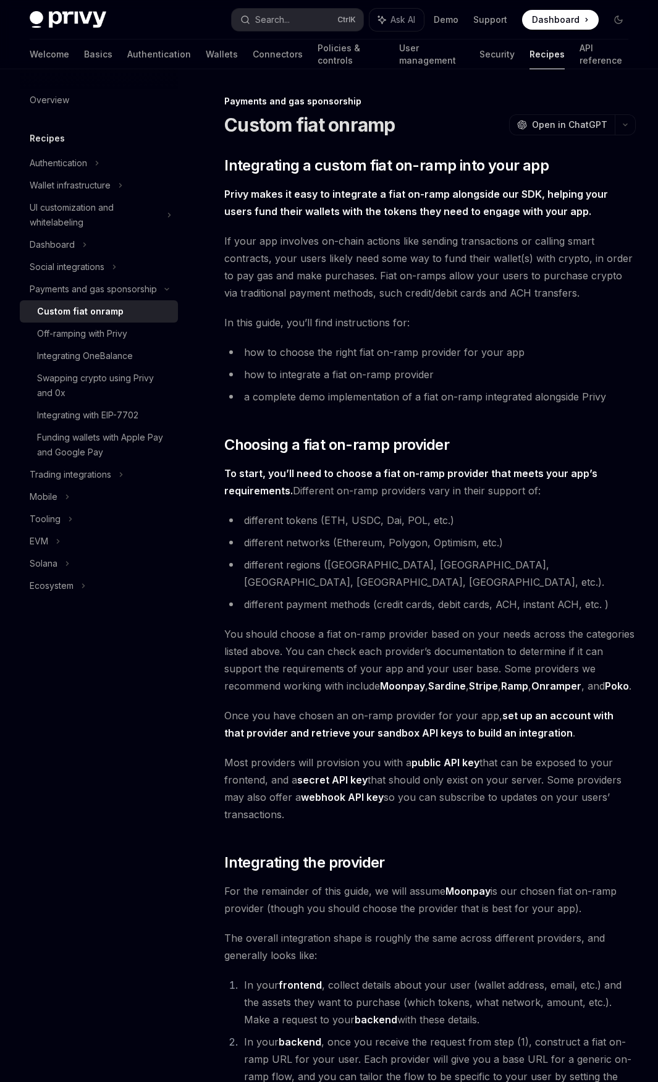
scroll to position [4109, 0]
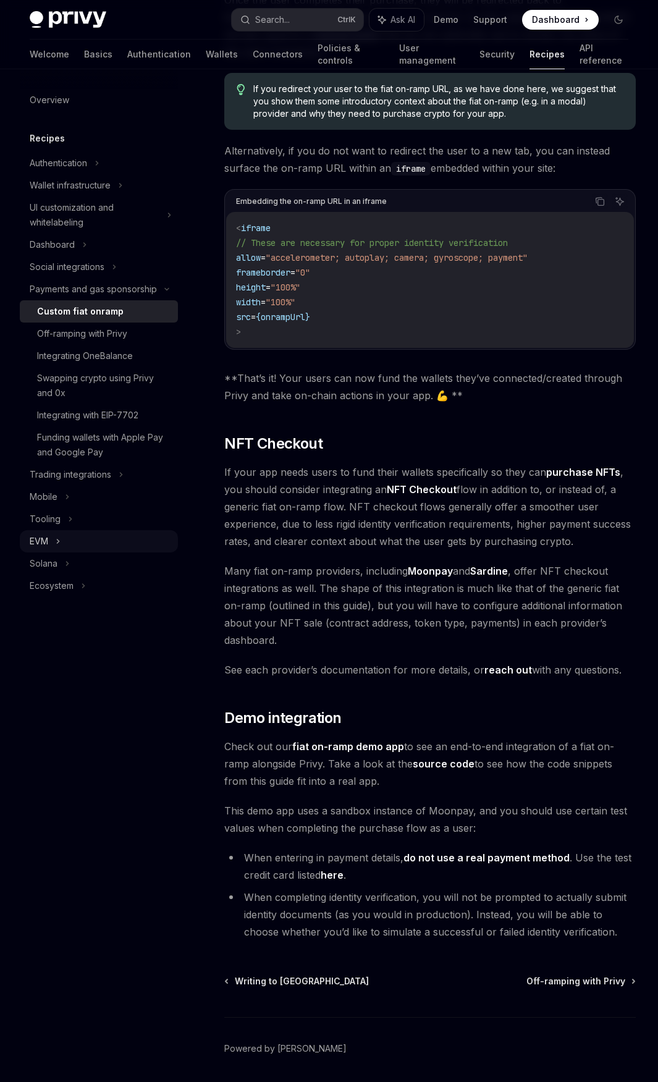
click at [80, 536] on div "EVM" at bounding box center [99, 541] width 158 height 22
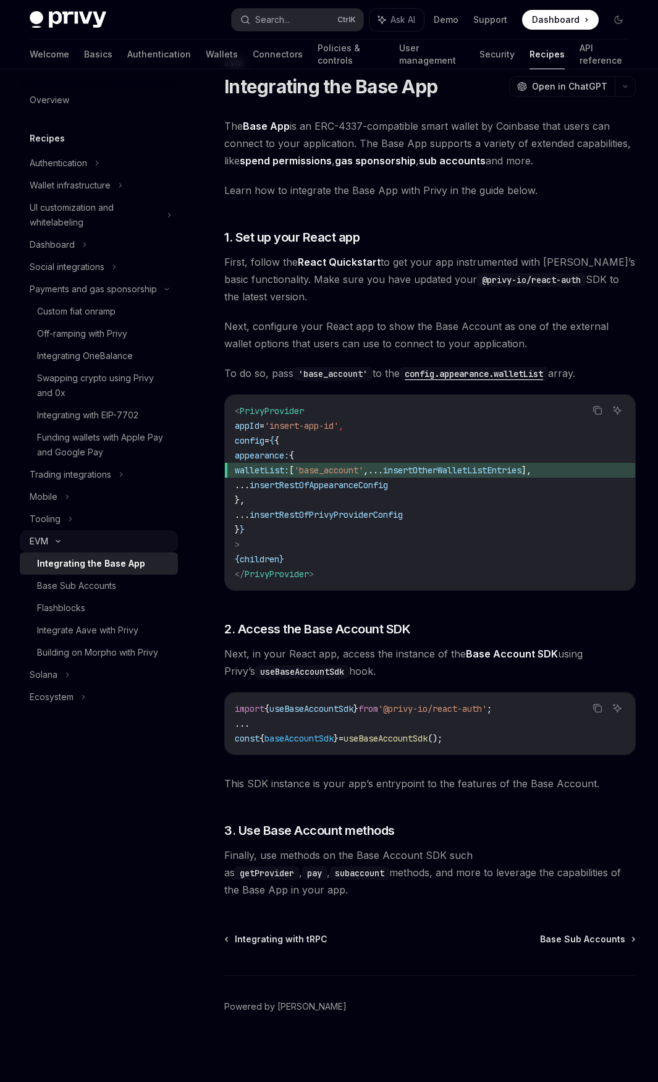
click at [77, 538] on div "EVM" at bounding box center [99, 541] width 158 height 22
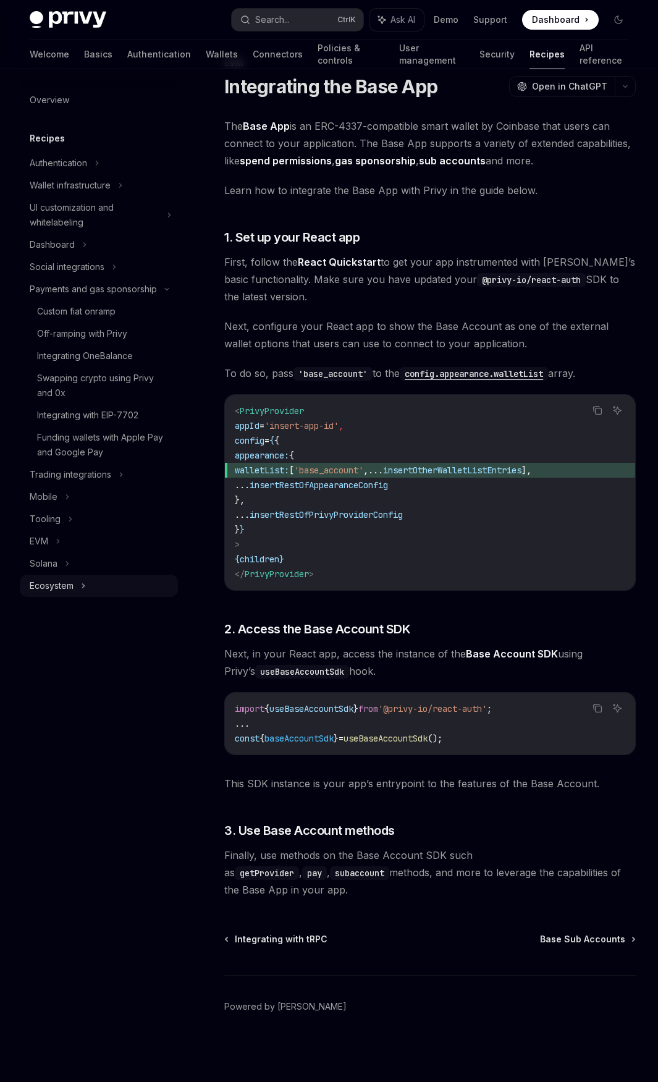
click at [91, 590] on div "Ecosystem" at bounding box center [99, 586] width 158 height 22
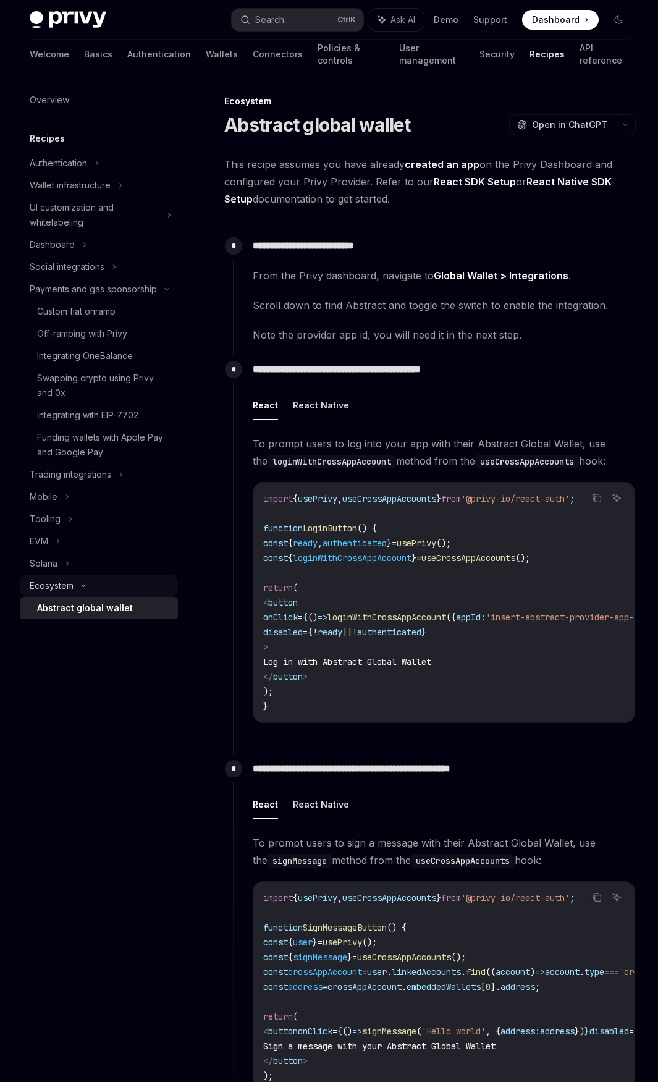
click at [93, 588] on div "Ecosystem" at bounding box center [99, 586] width 158 height 22
click at [84, 58] on link "Basics" at bounding box center [98, 55] width 28 height 30
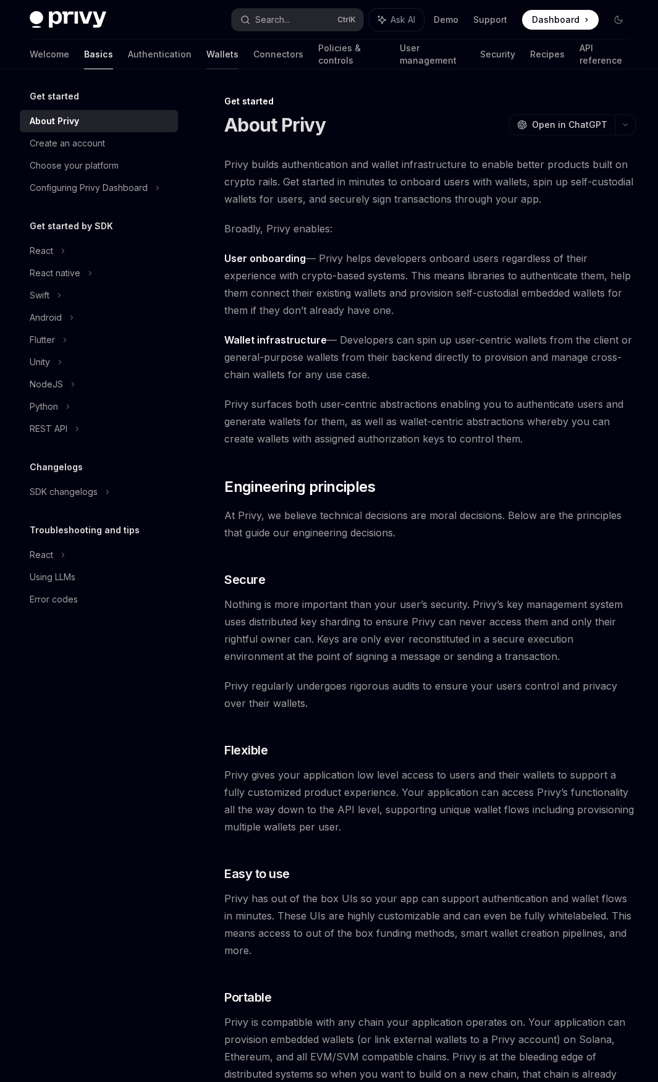
click at [206, 54] on link "Wallets" at bounding box center [222, 55] width 32 height 30
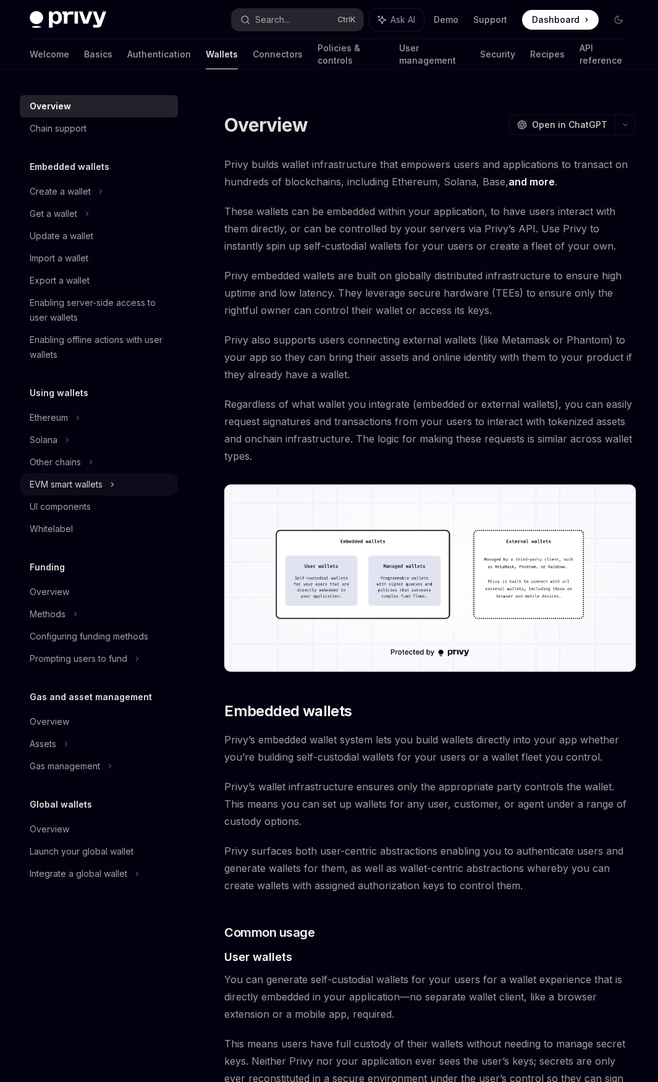
click at [115, 481] on icon at bounding box center [112, 484] width 5 height 15
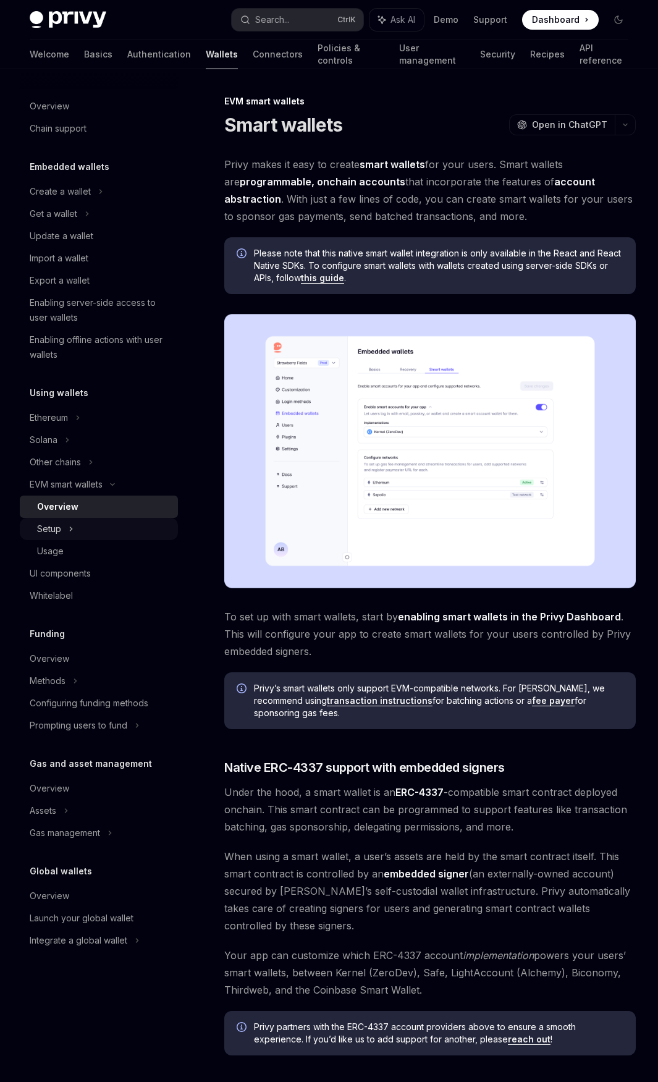
click at [103, 523] on div "Setup" at bounding box center [99, 529] width 158 height 22
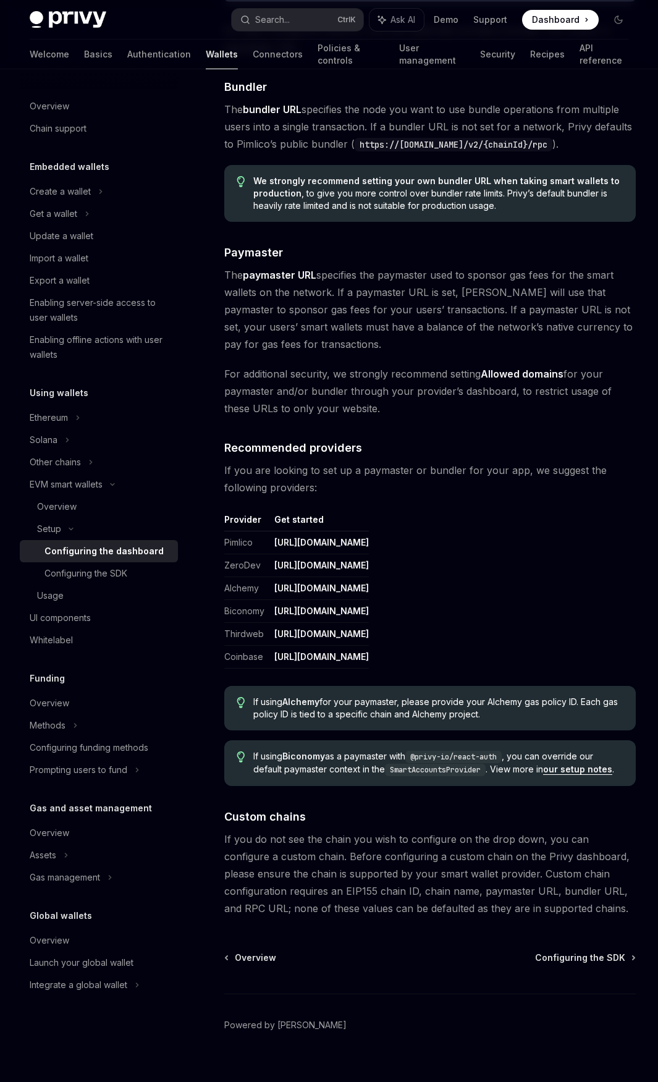
scroll to position [1093, 0]
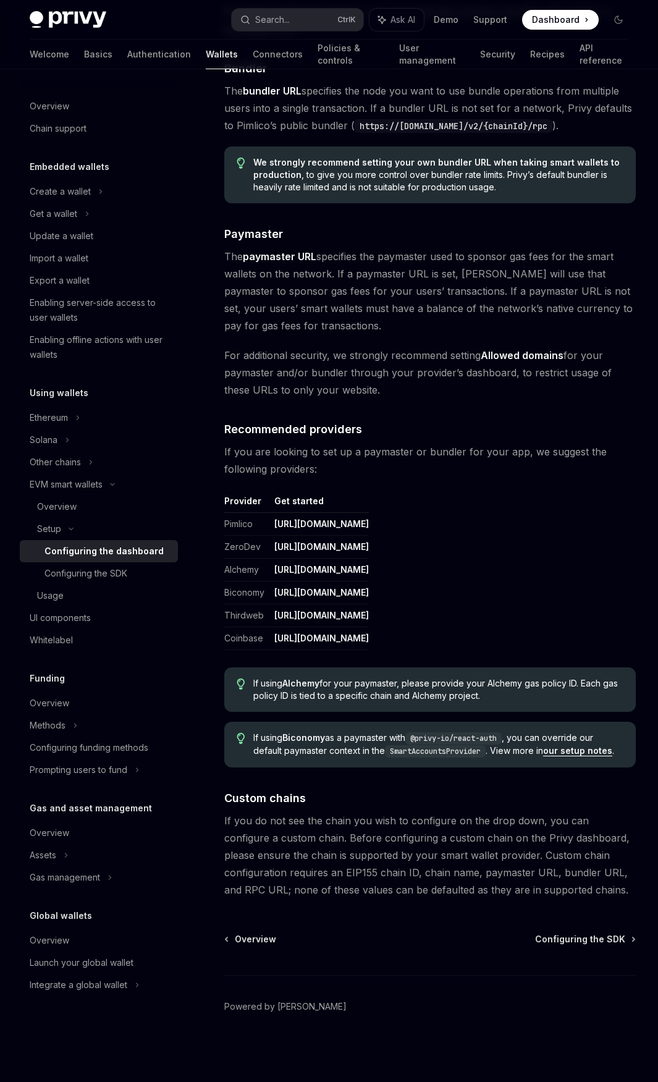
click at [369, 635] on link "[URL][DOMAIN_NAME]" at bounding box center [321, 638] width 95 height 11
click at [100, 579] on div "Configuring the SDK" at bounding box center [85, 573] width 83 height 15
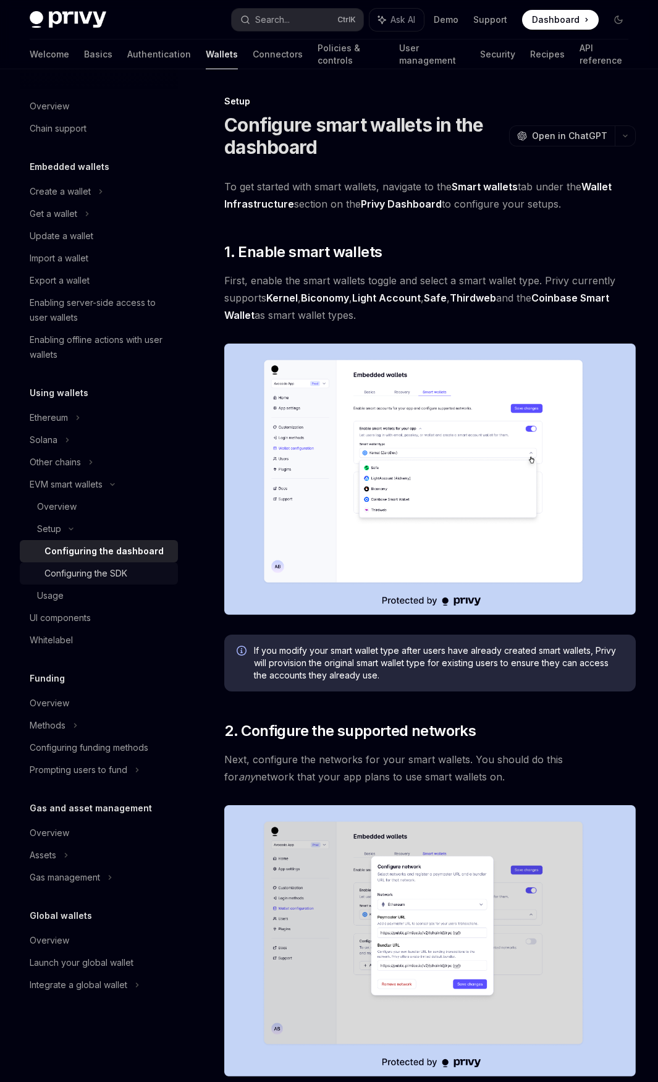
click at [100, 579] on div "Configuring the SDK" at bounding box center [85, 573] width 83 height 15
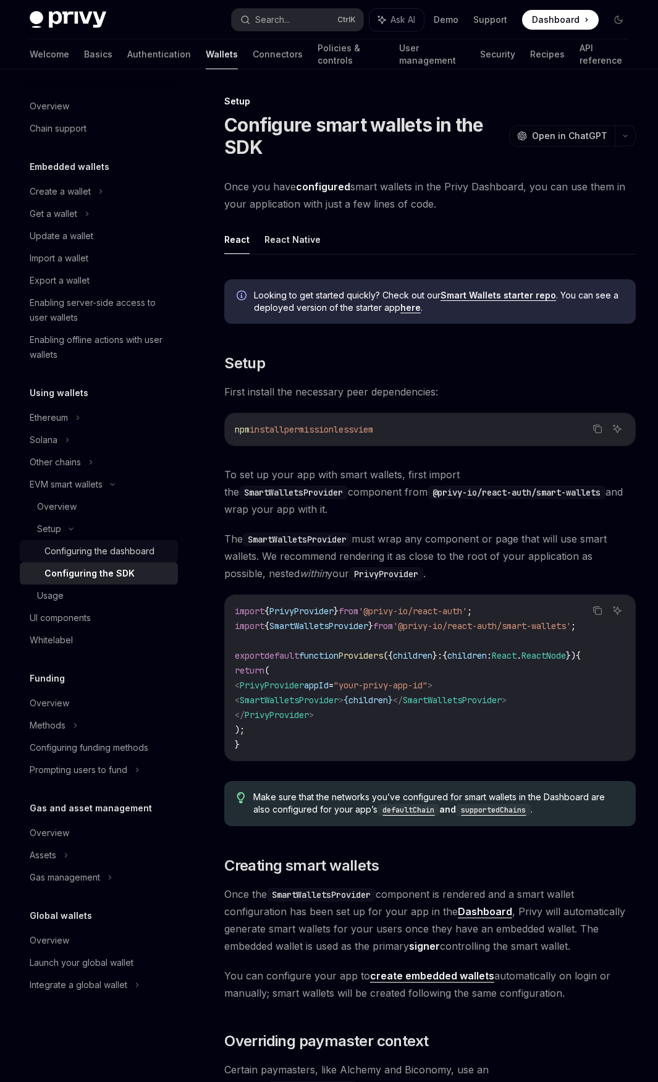
click at [101, 550] on div "Configuring the dashboard" at bounding box center [99, 551] width 110 height 15
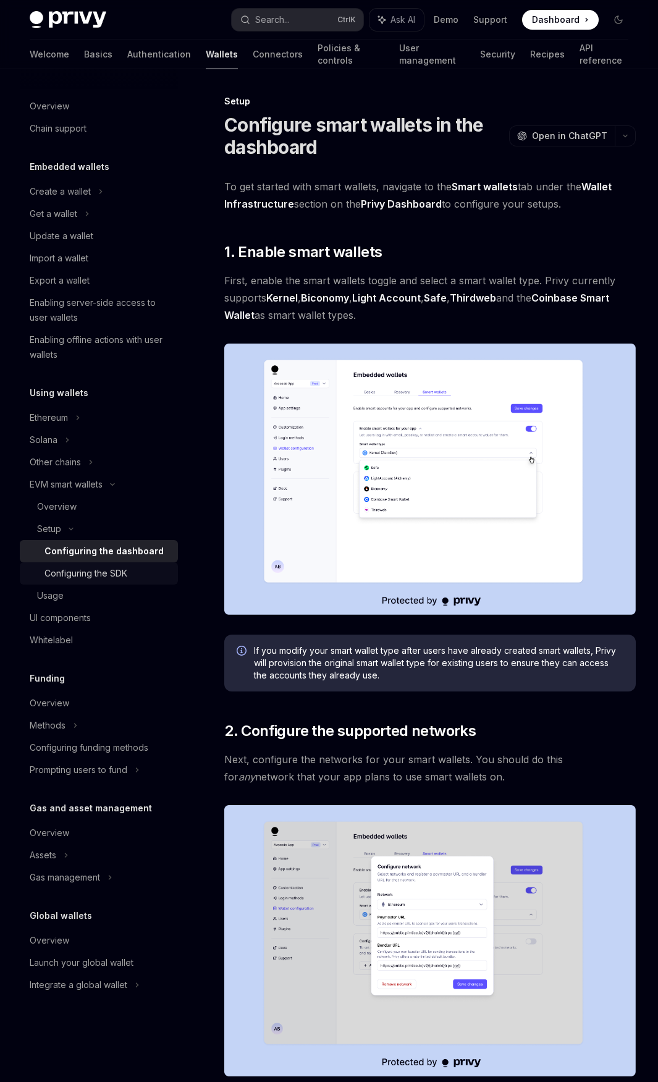
click at [112, 572] on div "Configuring the SDK" at bounding box center [85, 573] width 83 height 15
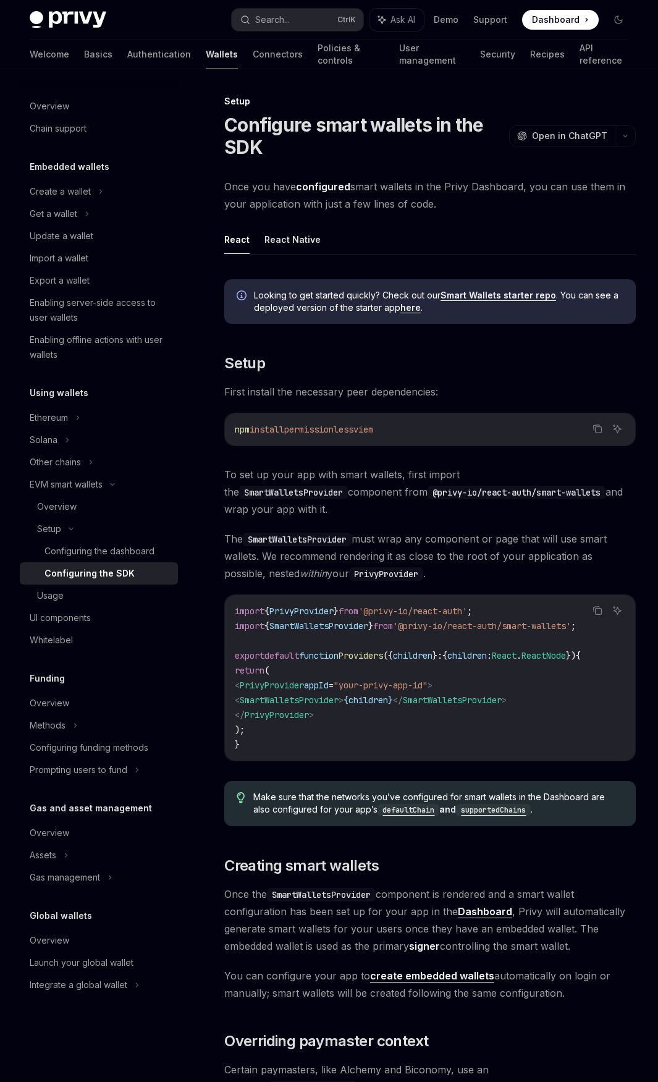
click at [210, 486] on div "Setup Configure smart wallets in the SDK OpenAI Open in ChatGPT OpenAI Open in …" at bounding box center [314, 880] width 648 height 1572
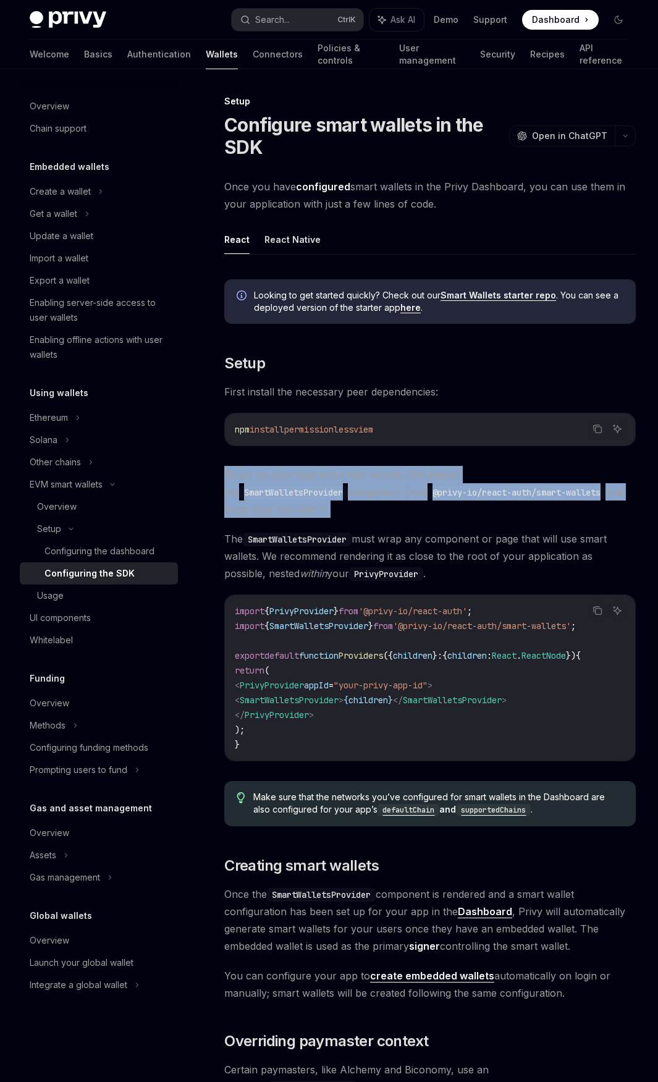
click at [210, 486] on div "Setup Configure smart wallets in the SDK OpenAI Open in ChatGPT OpenAI Open in …" at bounding box center [314, 880] width 648 height 1572
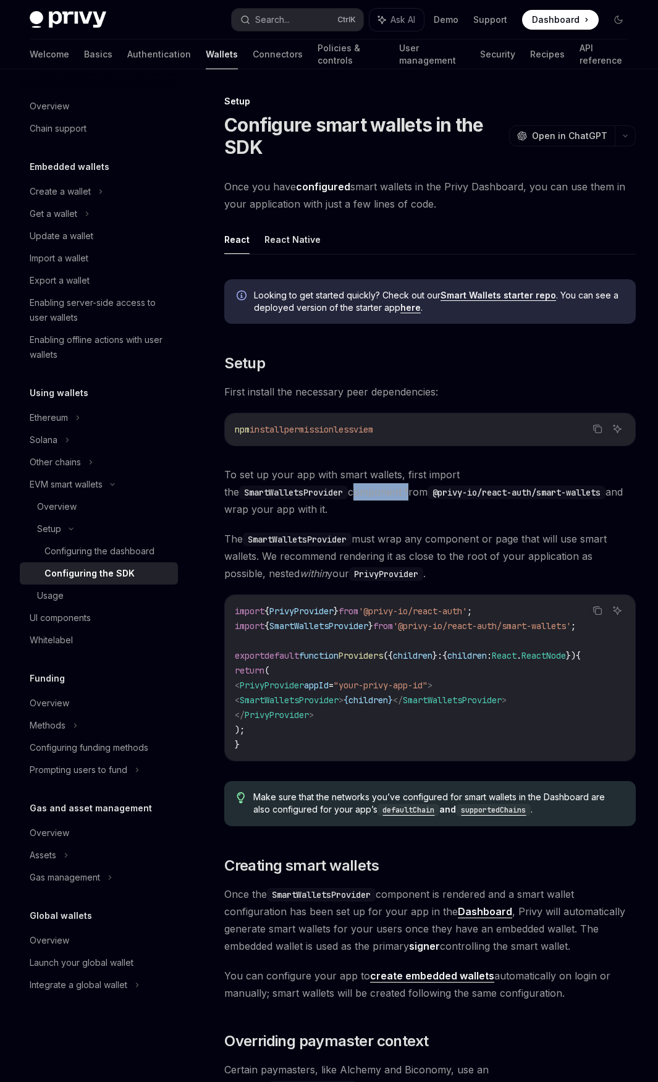
click at [210, 486] on div "Setup Configure smart wallets in the SDK OpenAI Open in ChatGPT OpenAI Open in …" at bounding box center [314, 880] width 648 height 1572
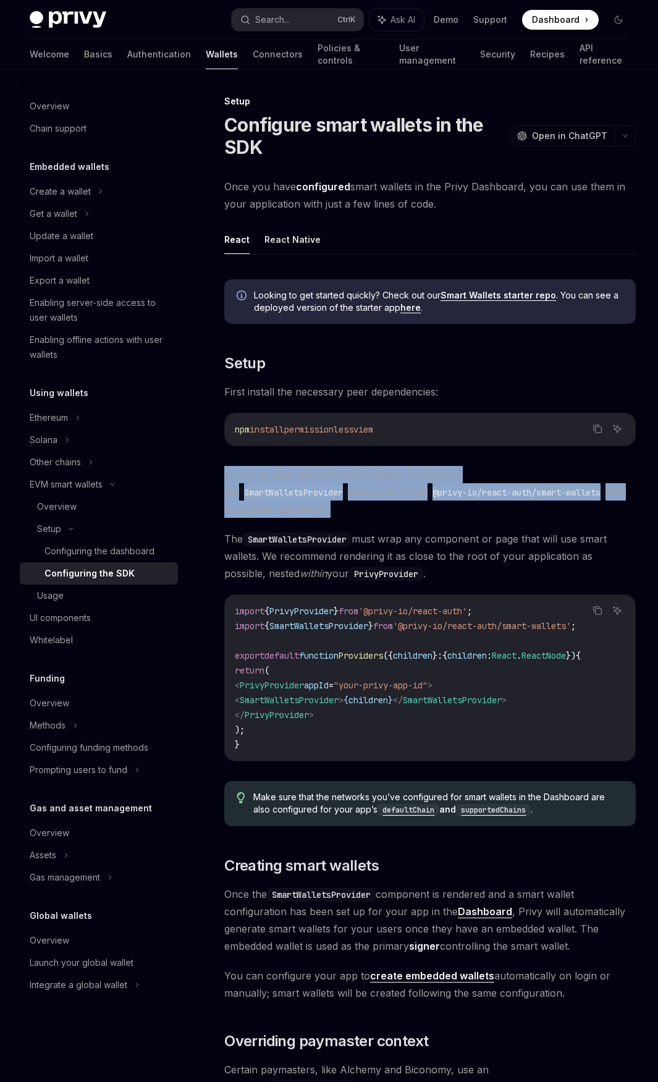
click at [210, 486] on div "Setup Configure smart wallets in the SDK OpenAI Open in ChatGPT OpenAI Open in …" at bounding box center [314, 880] width 648 height 1572
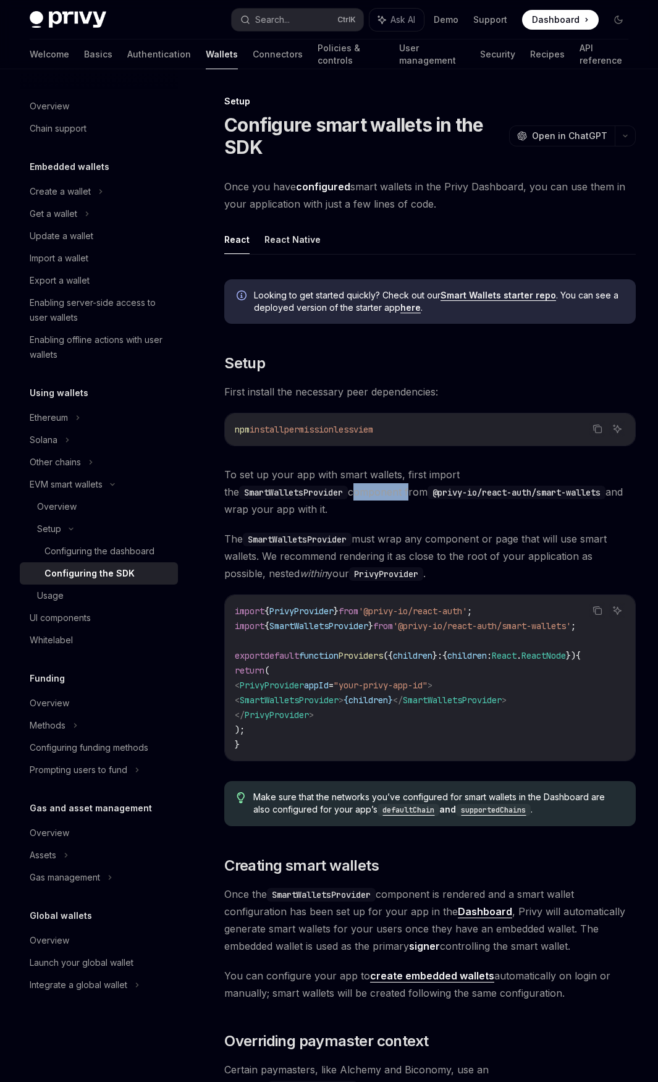
click at [210, 486] on div "Setup Configure smart wallets in the SDK OpenAI Open in ChatGPT OpenAI Open in …" at bounding box center [314, 880] width 648 height 1572
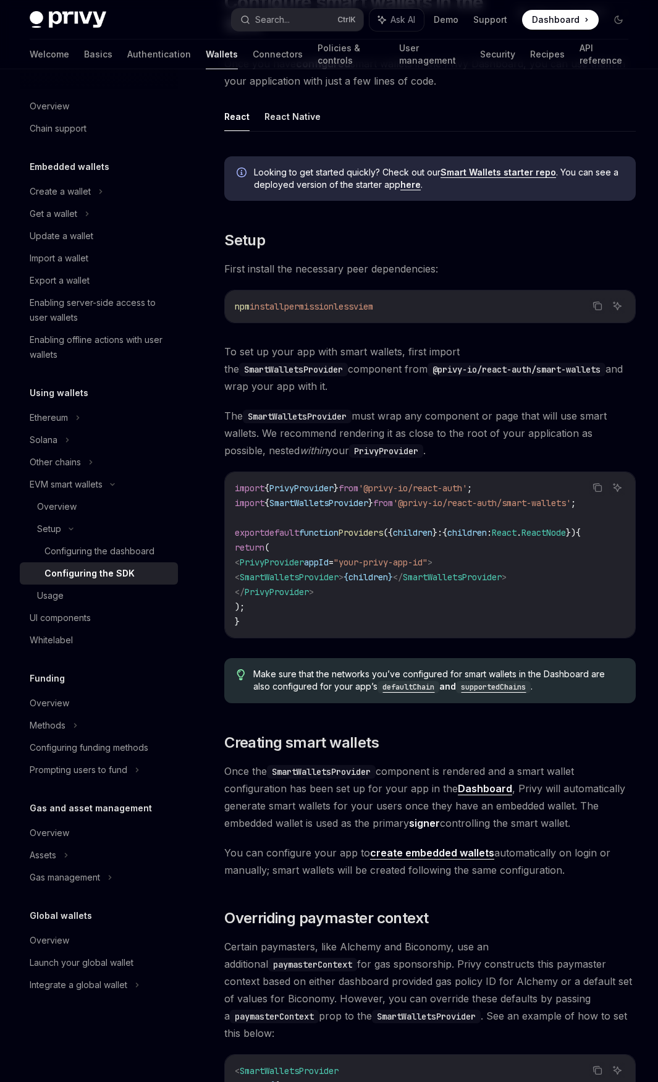
scroll to position [124, 0]
click at [290, 126] on button "React Native" at bounding box center [292, 115] width 56 height 29
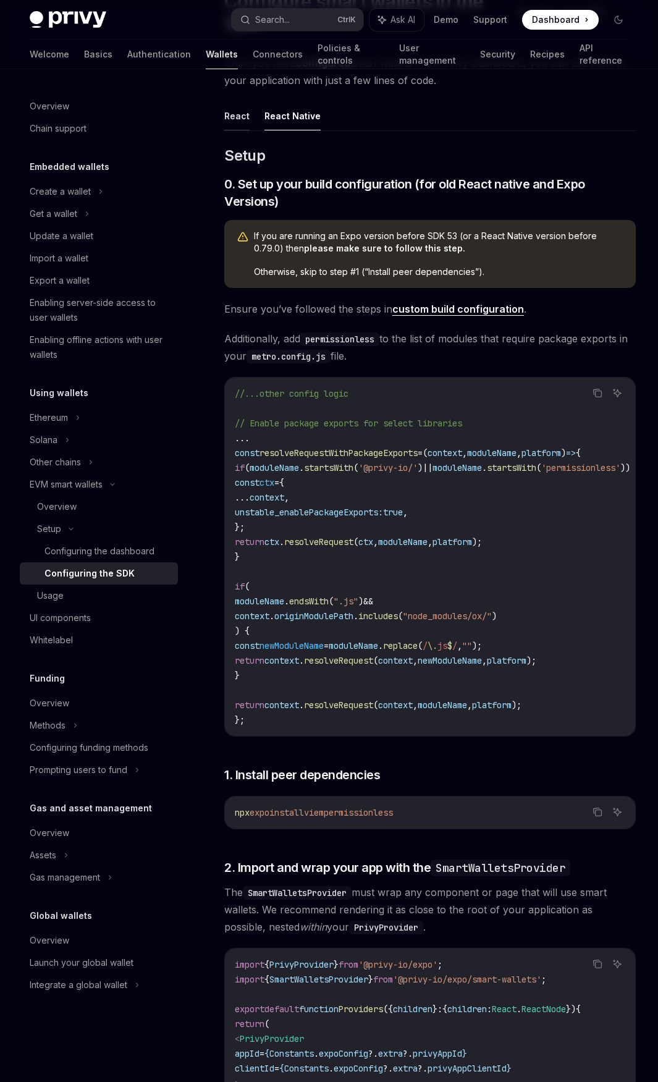
click at [241, 118] on button "React" at bounding box center [236, 115] width 25 height 29
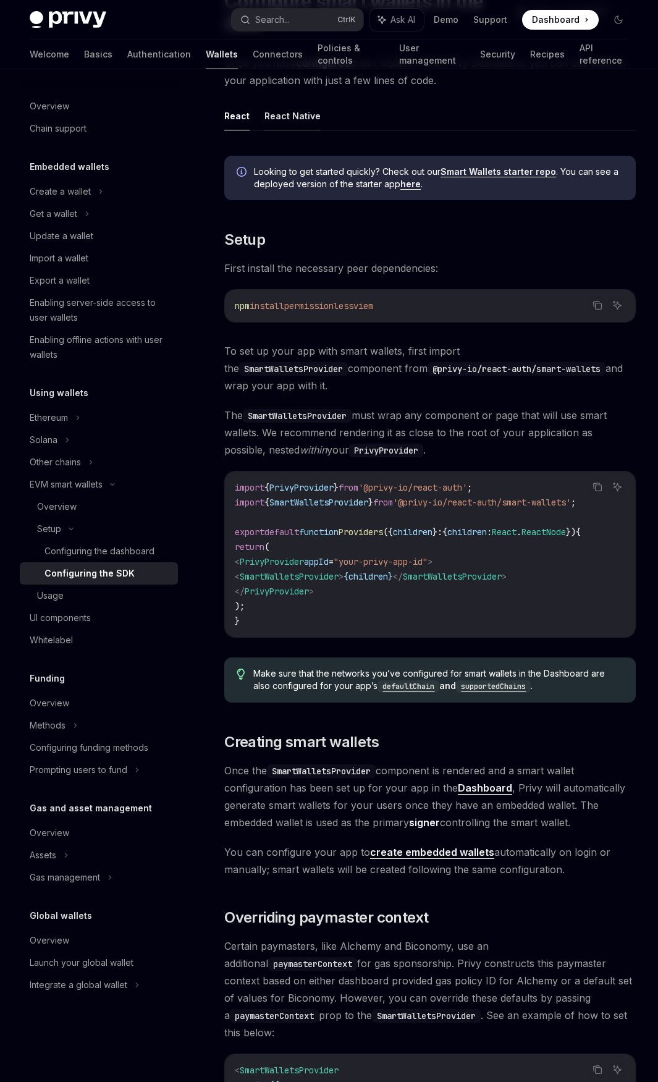
click at [272, 115] on button "React Native" at bounding box center [292, 115] width 56 height 29
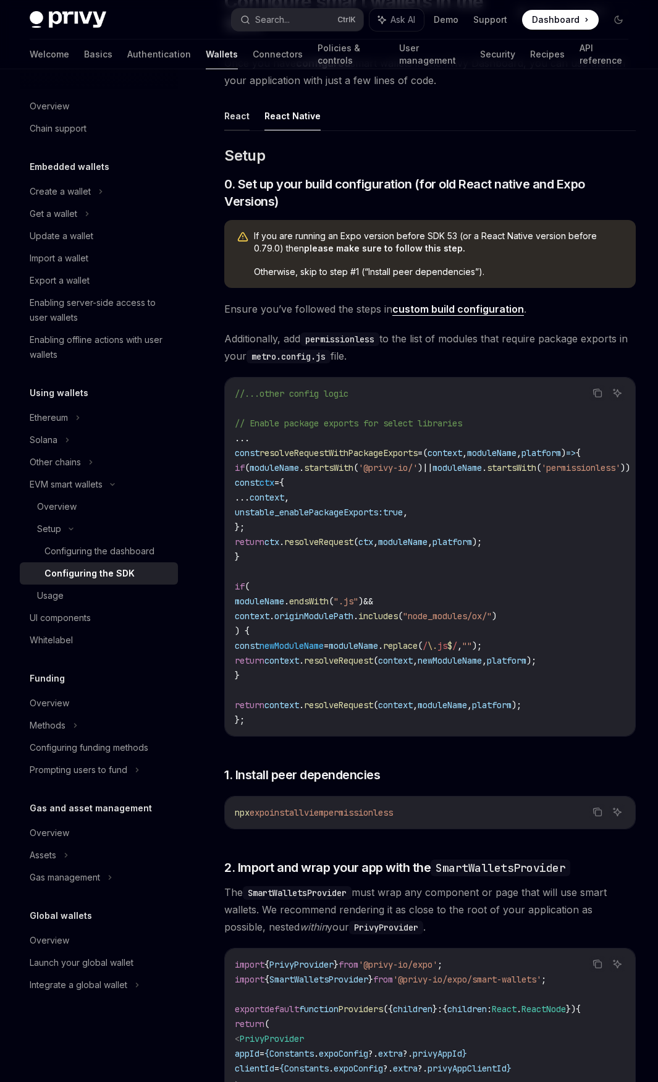
click at [245, 119] on button "React" at bounding box center [236, 115] width 25 height 29
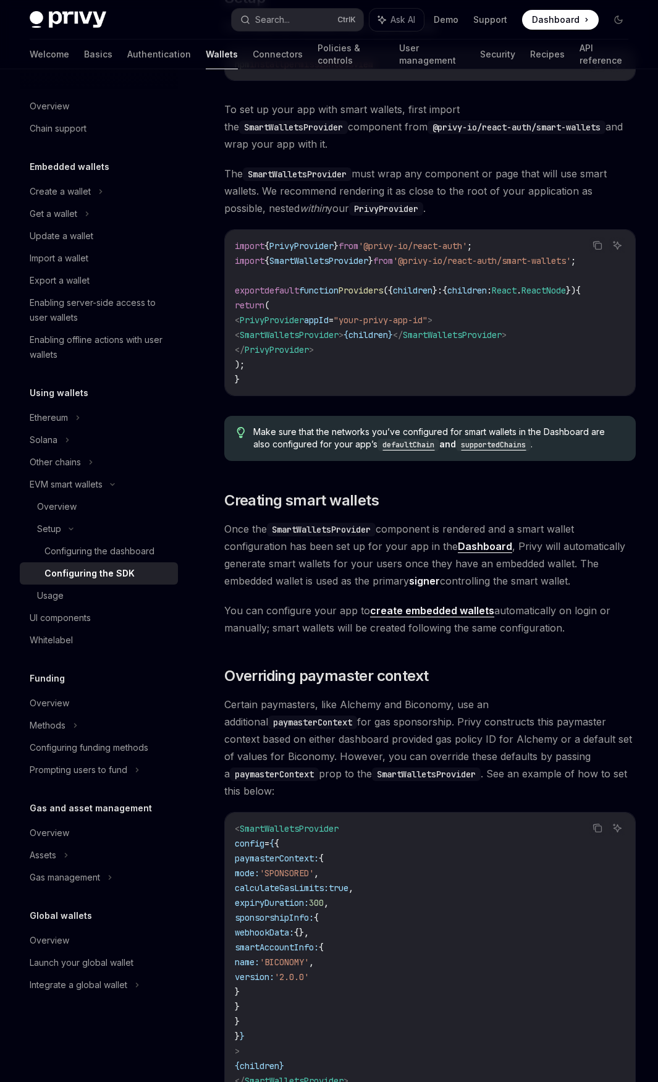
scroll to position [554, 0]
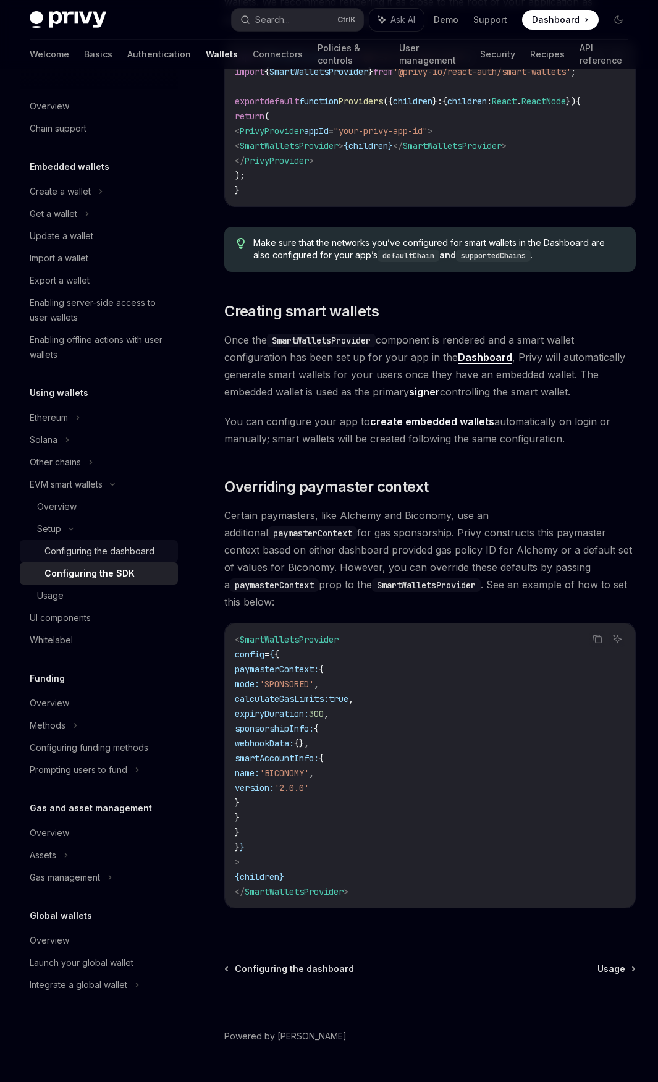
click at [151, 557] on div "Configuring the dashboard" at bounding box center [99, 551] width 110 height 15
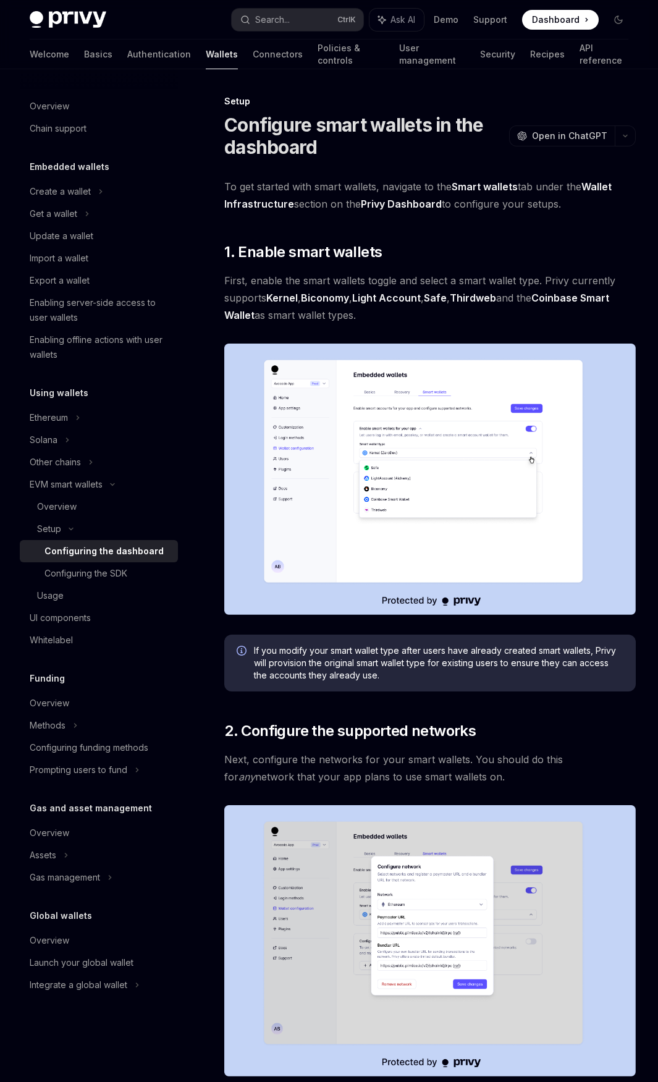
type textarea "*"
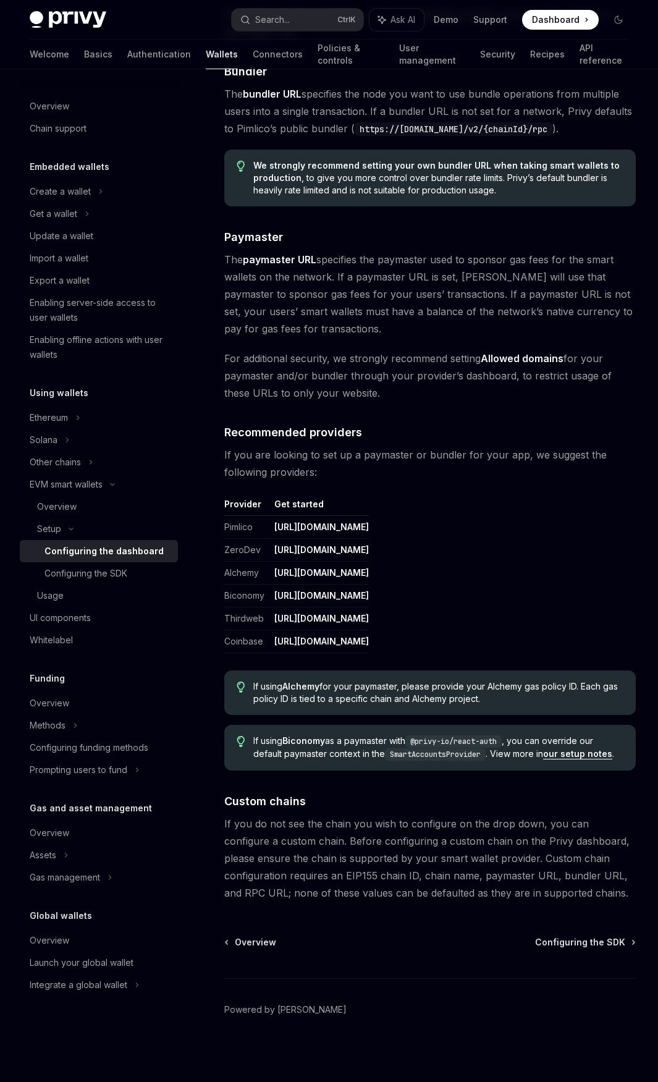
scroll to position [1093, 0]
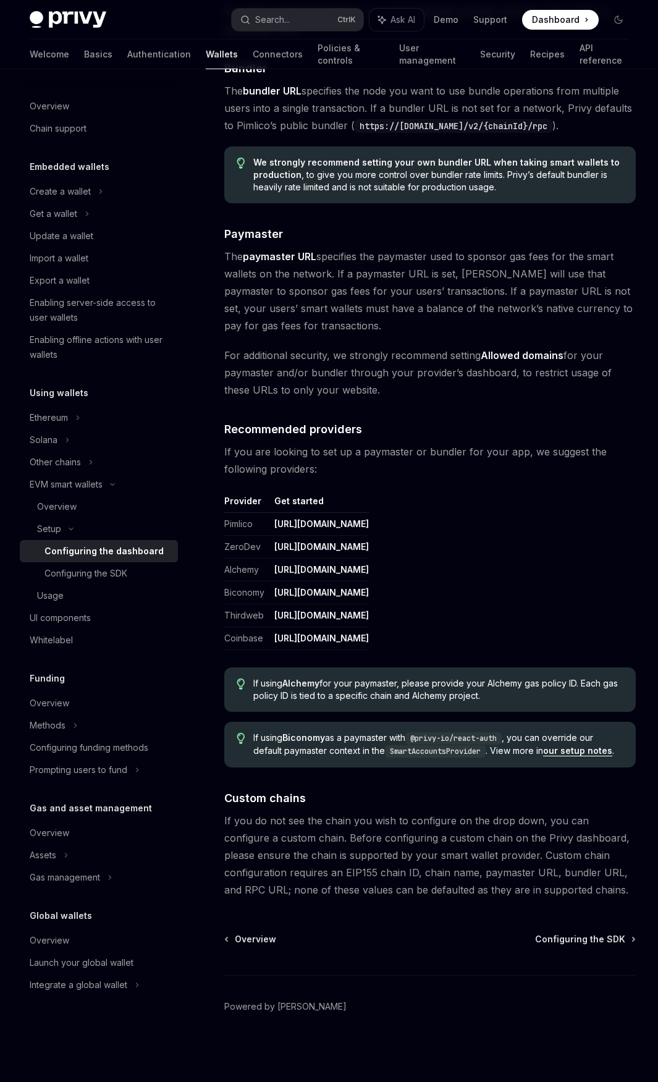
click at [369, 638] on link "[URL][DOMAIN_NAME]" at bounding box center [321, 638] width 95 height 11
